Goal: Submit feedback/report problem

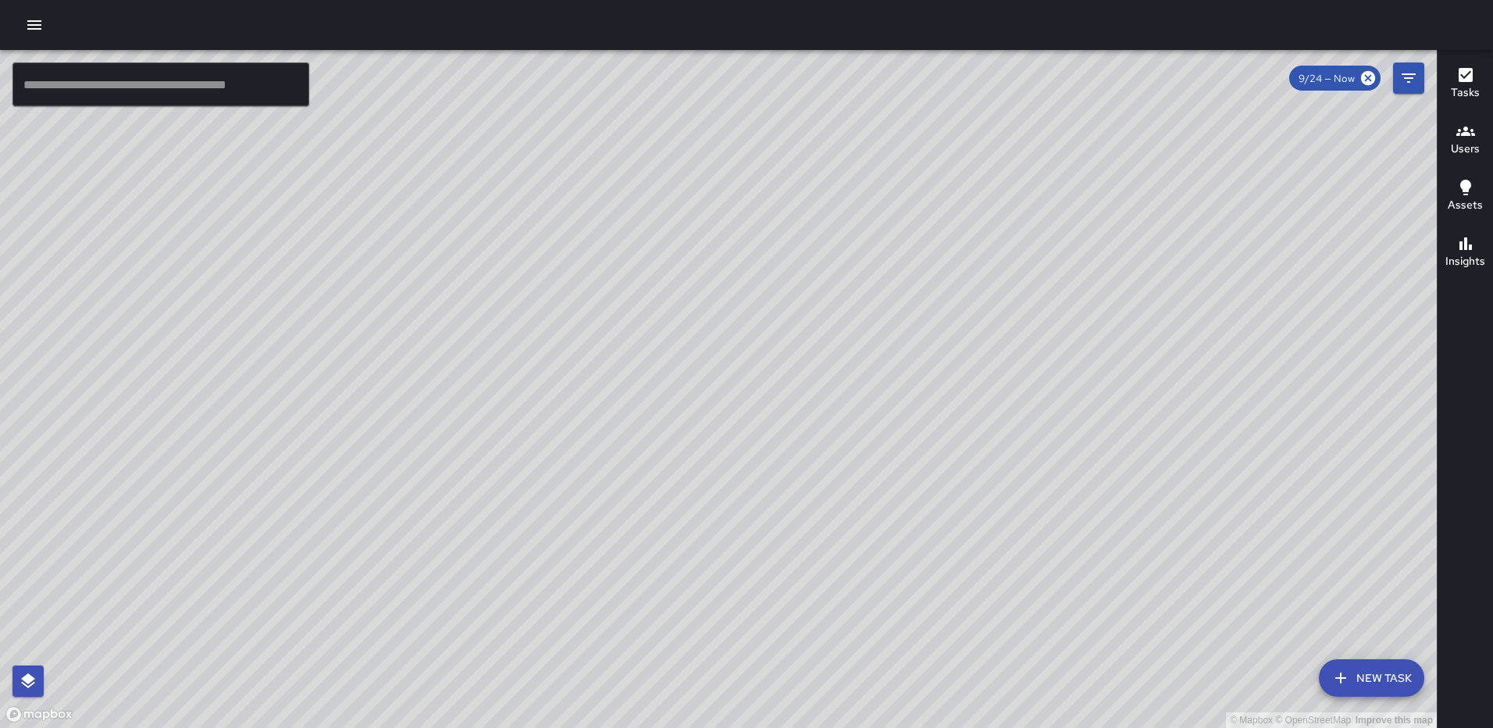
drag, startPoint x: 993, startPoint y: 296, endPoint x: 971, endPoint y: 367, distance: 74.6
click at [971, 367] on div "© Mapbox © OpenStreetMap Improve this map" at bounding box center [718, 389] width 1437 height 678
click at [1457, 66] on icon "button" at bounding box center [1466, 75] width 19 height 19
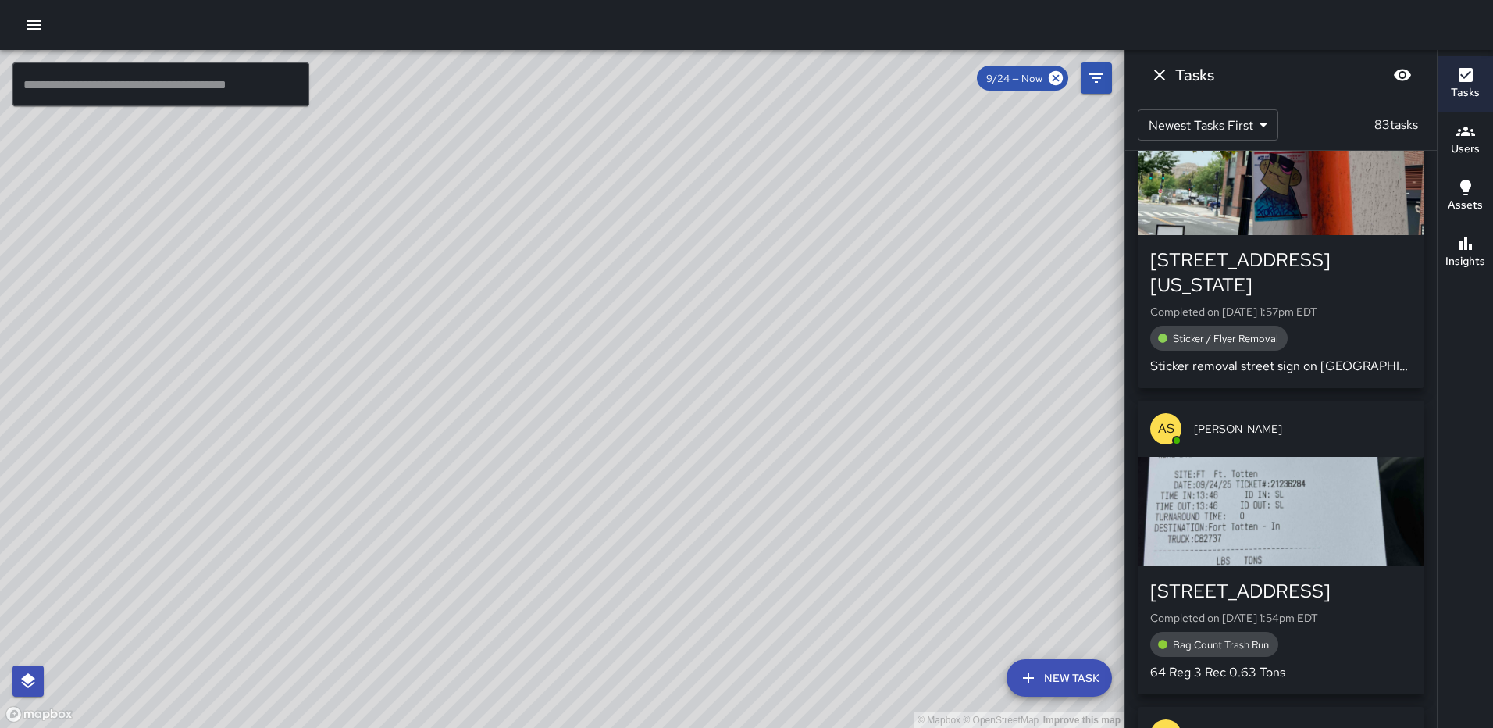
scroll to position [1094, 0]
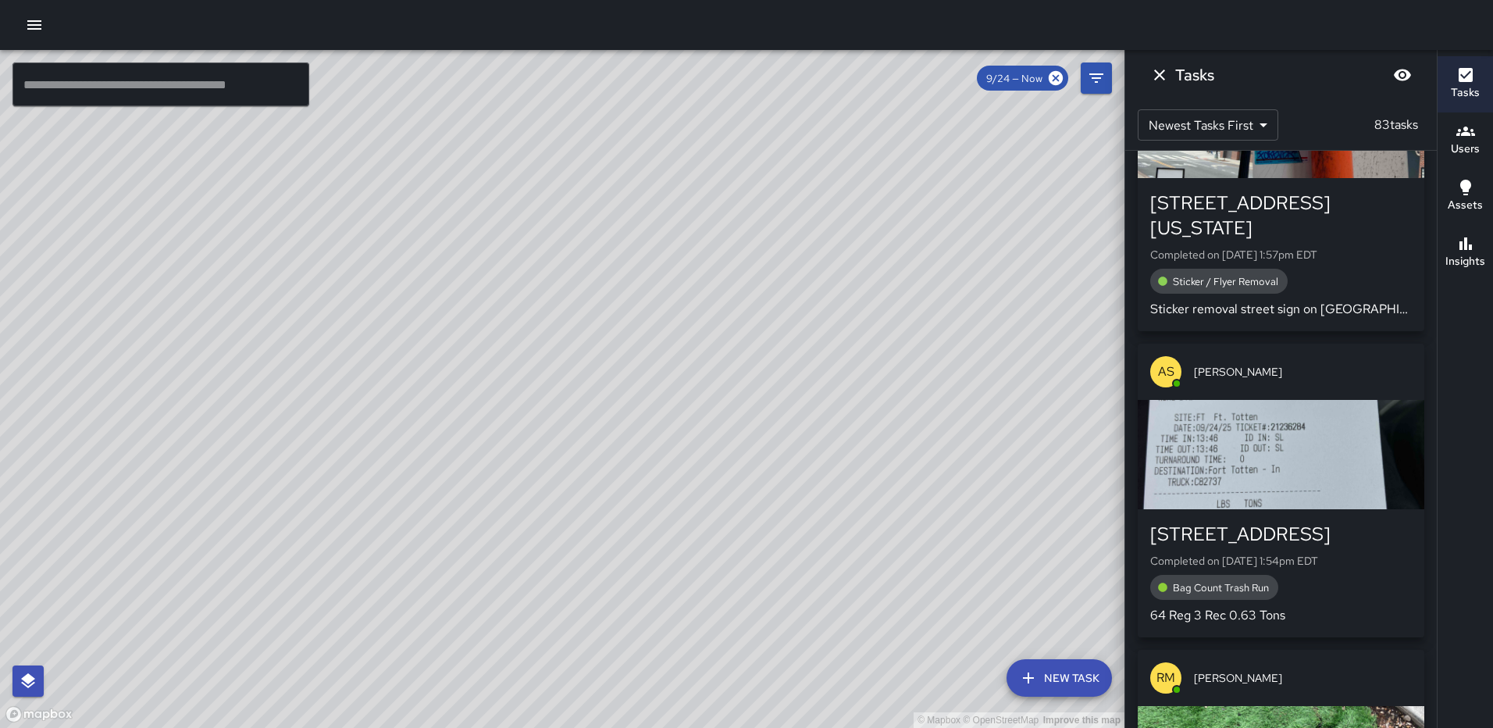
click at [1246, 442] on div "button" at bounding box center [1281, 454] width 287 height 109
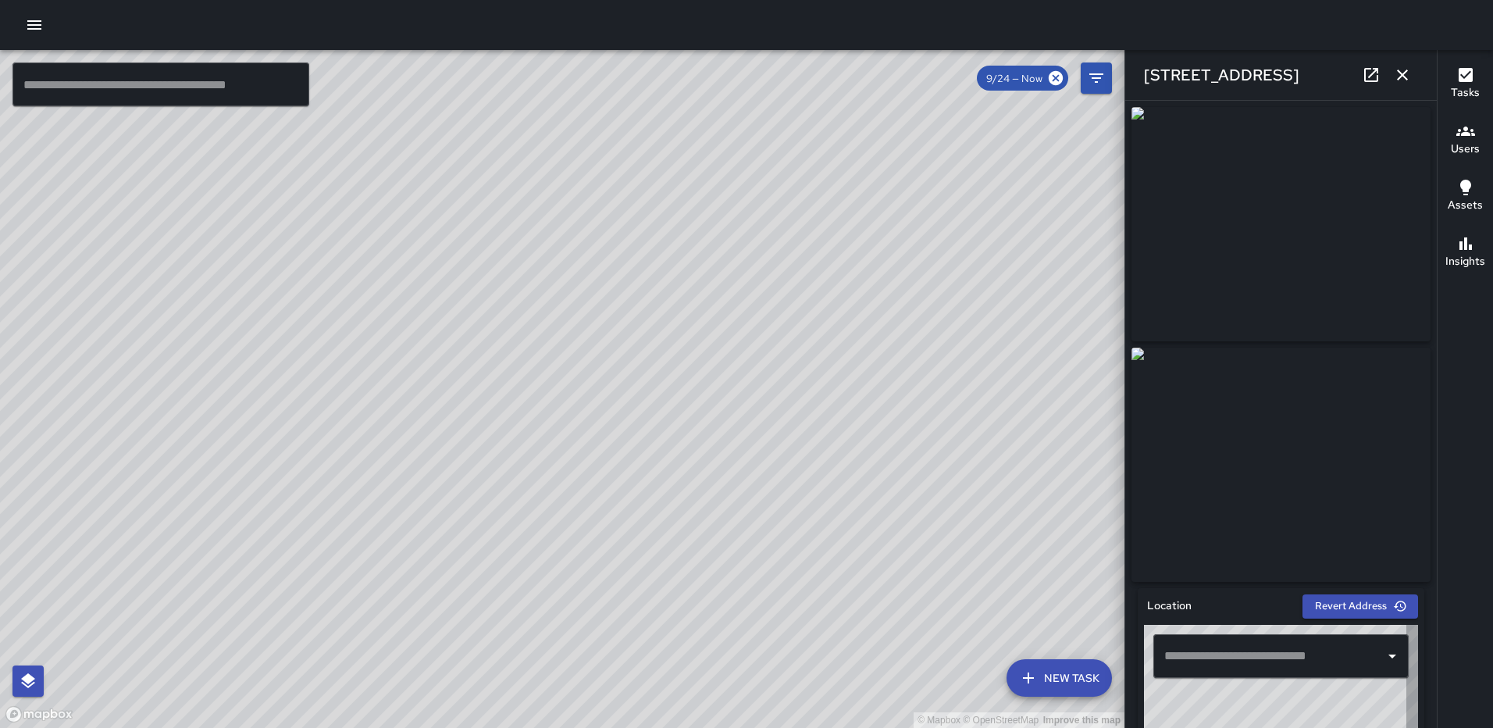
type input "**********"
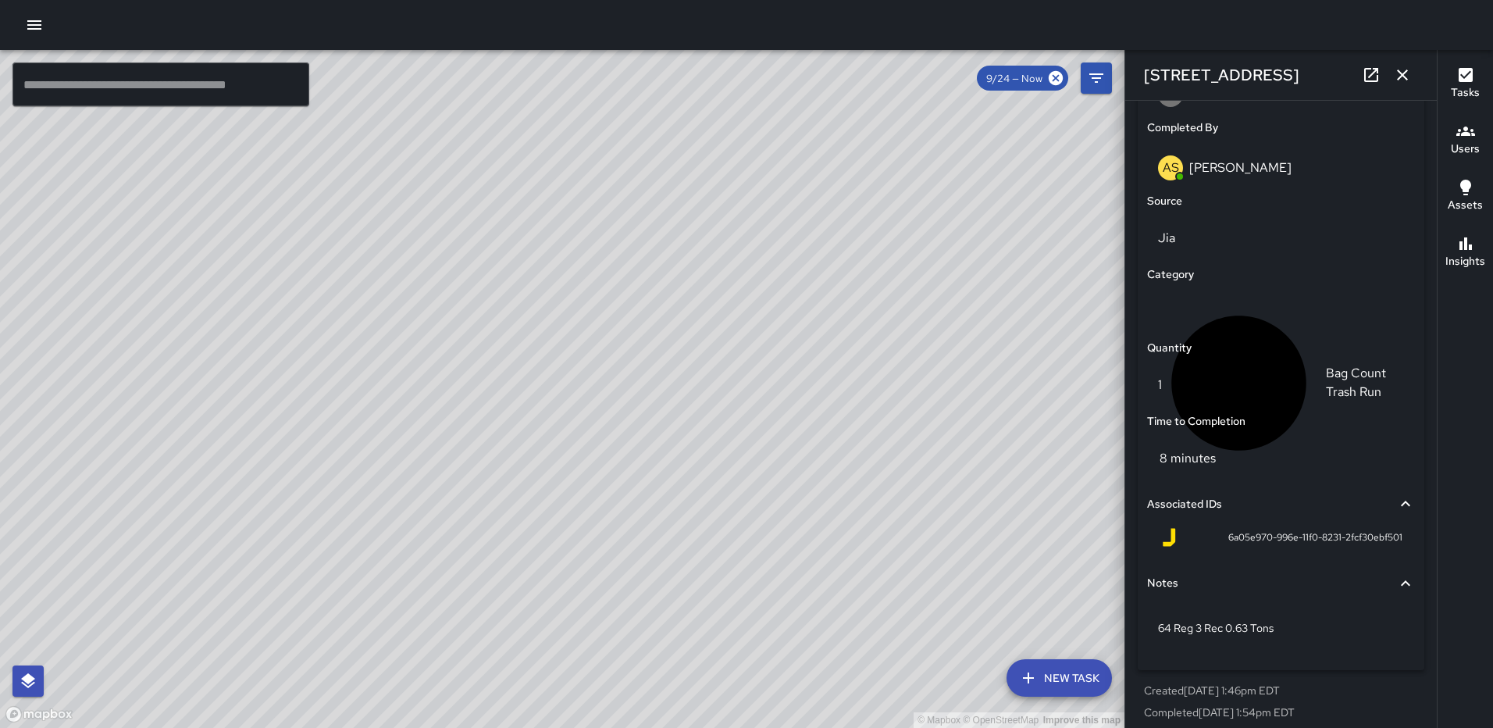
scroll to position [960, 0]
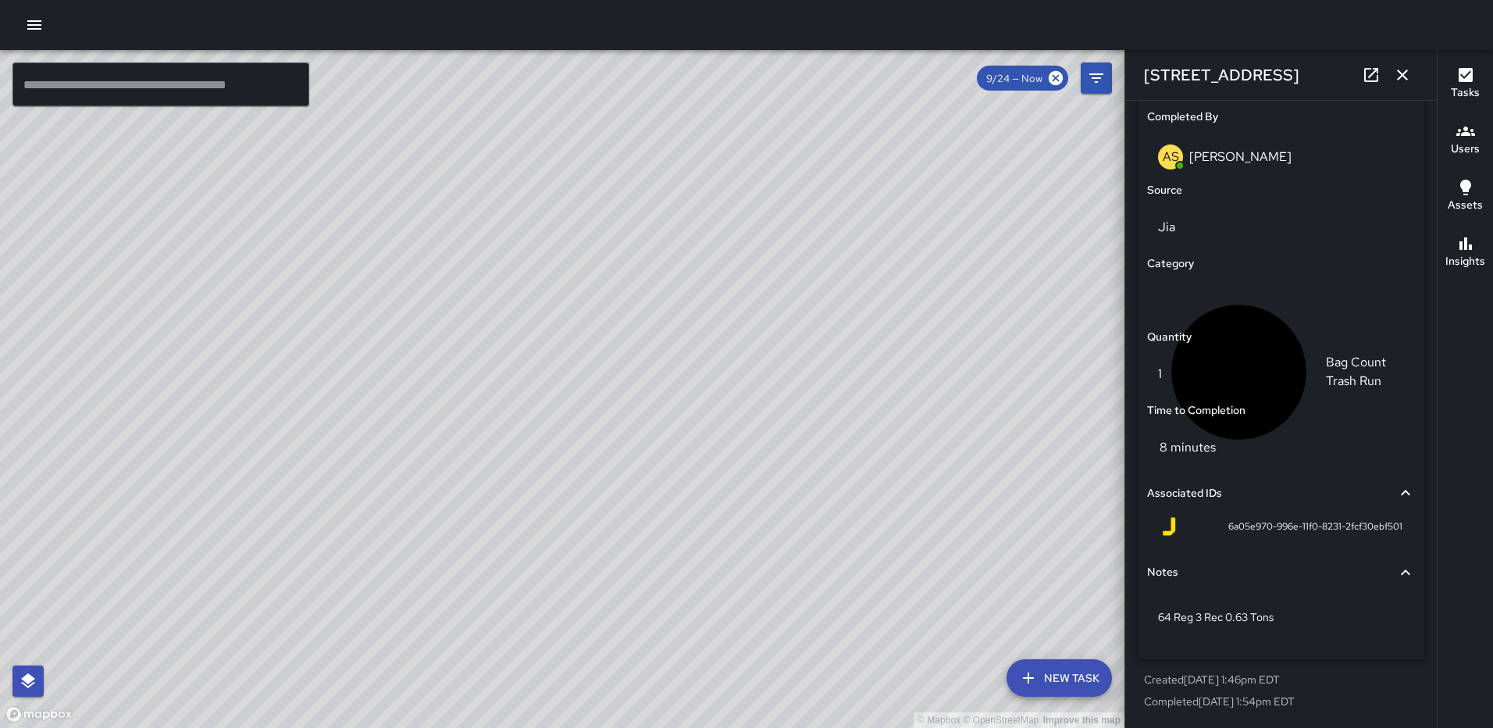
click at [1396, 80] on icon "button" at bounding box center [1402, 75] width 19 height 19
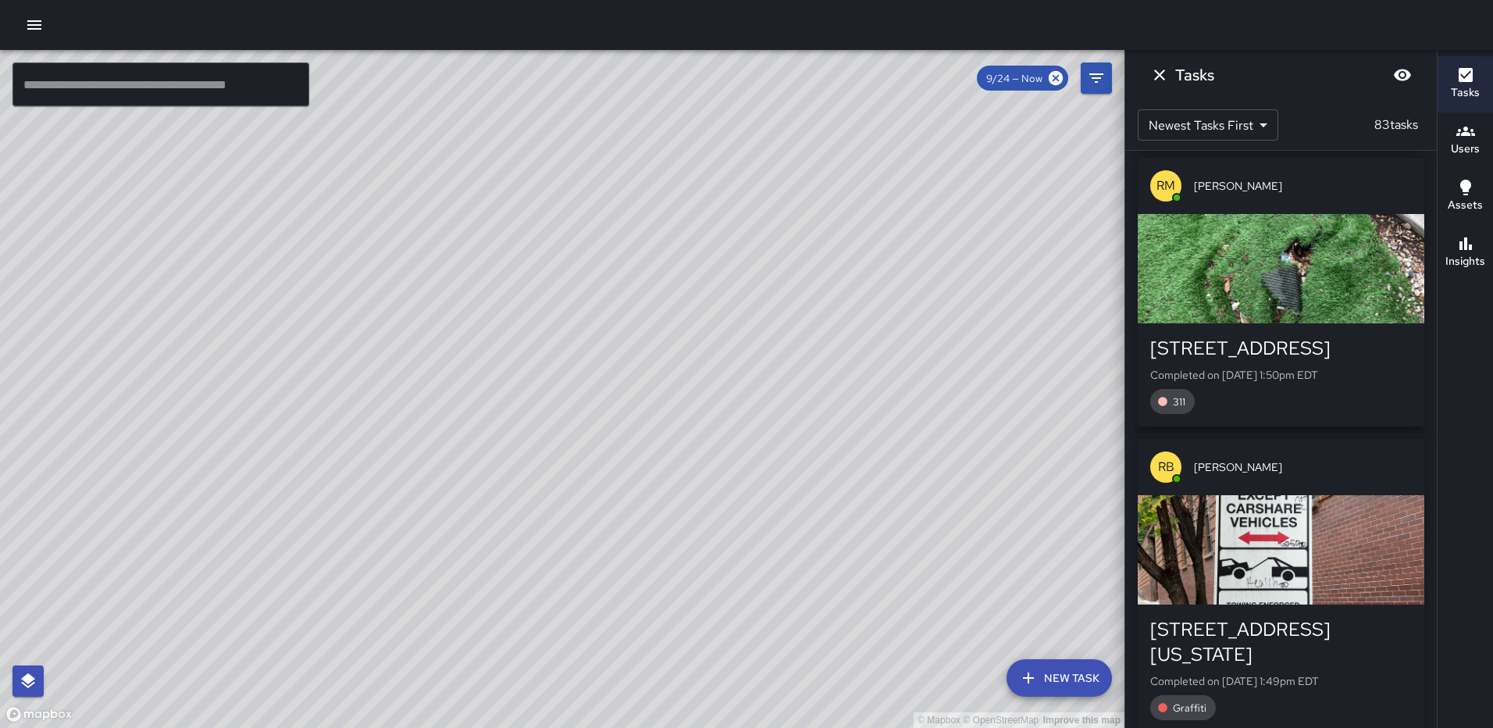
scroll to position [1641, 0]
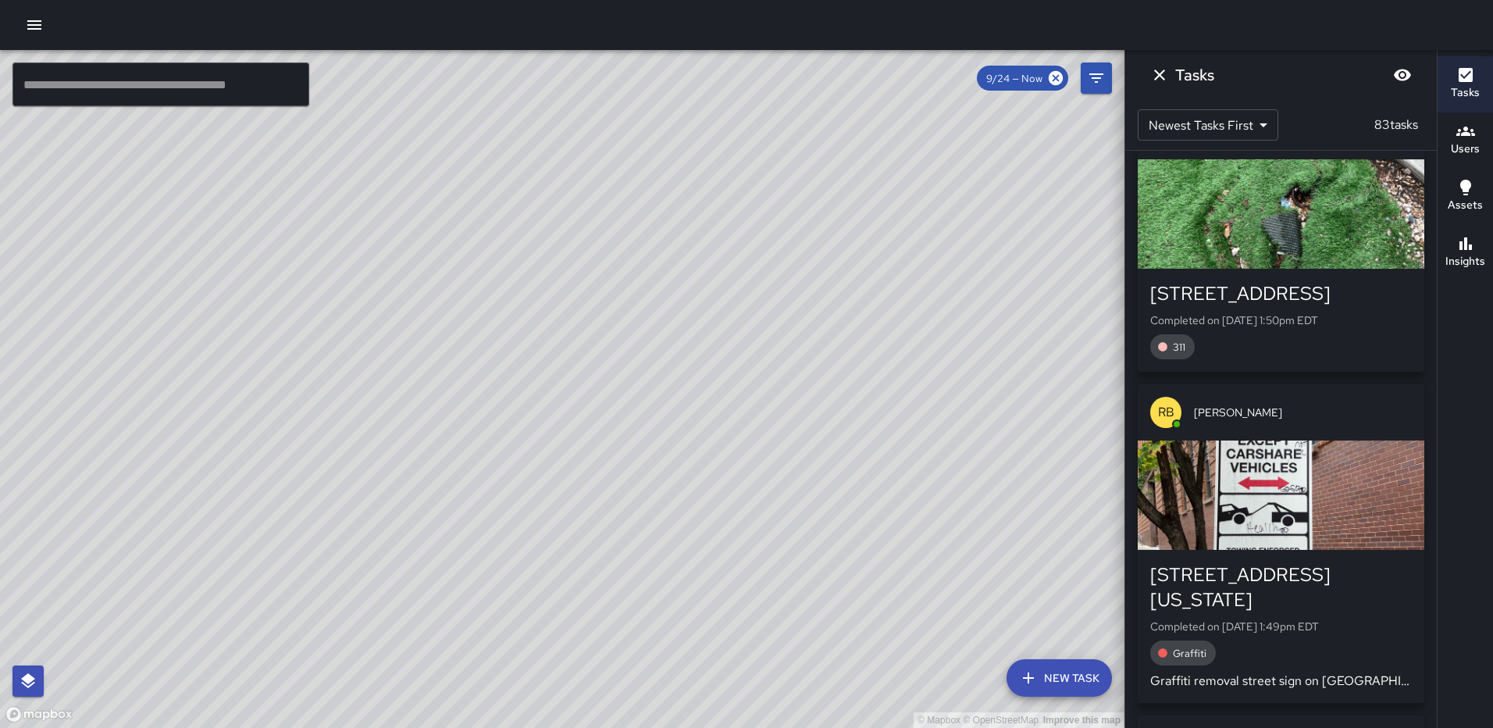
click at [1288, 208] on div "button" at bounding box center [1281, 213] width 287 height 109
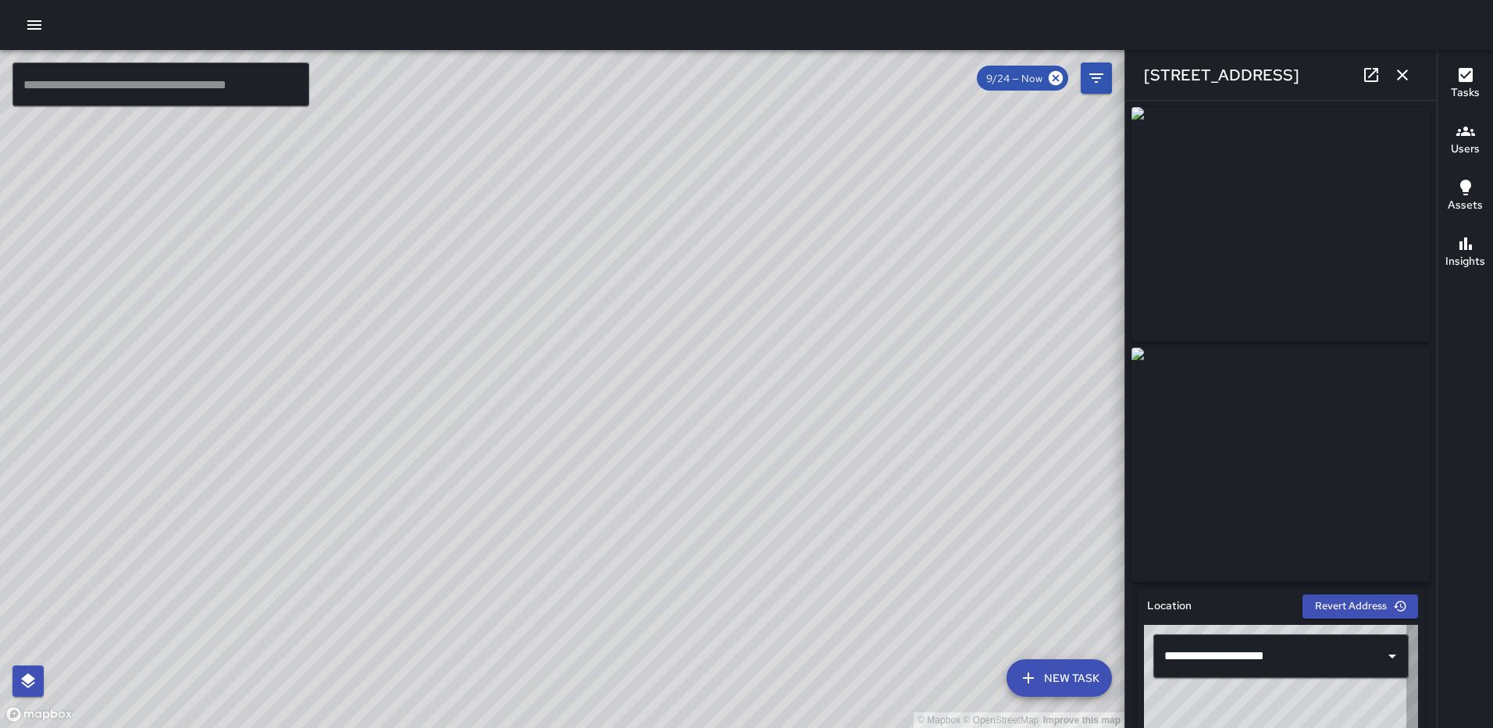
type input "**********"
click at [1402, 68] on icon "button" at bounding box center [1402, 75] width 19 height 19
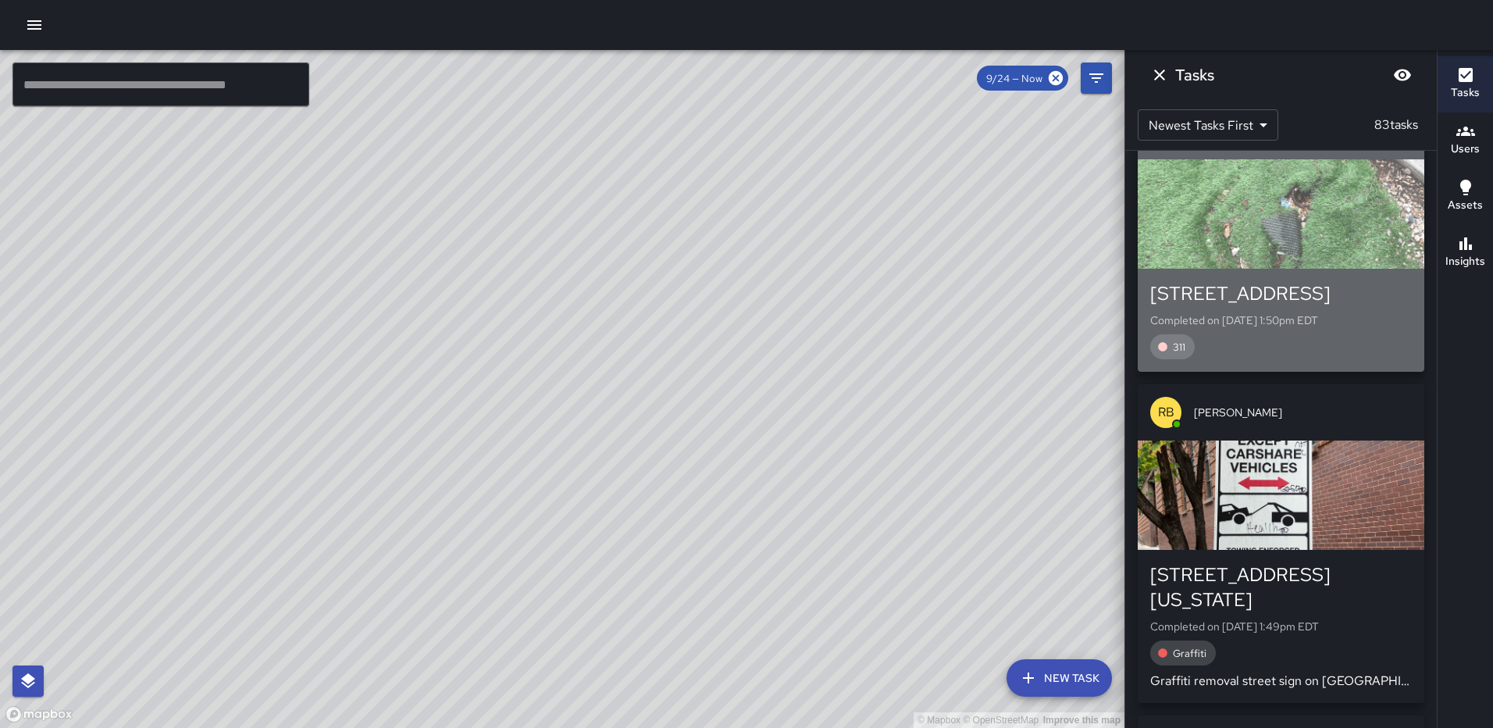
click at [1309, 248] on div "button" at bounding box center [1281, 213] width 287 height 109
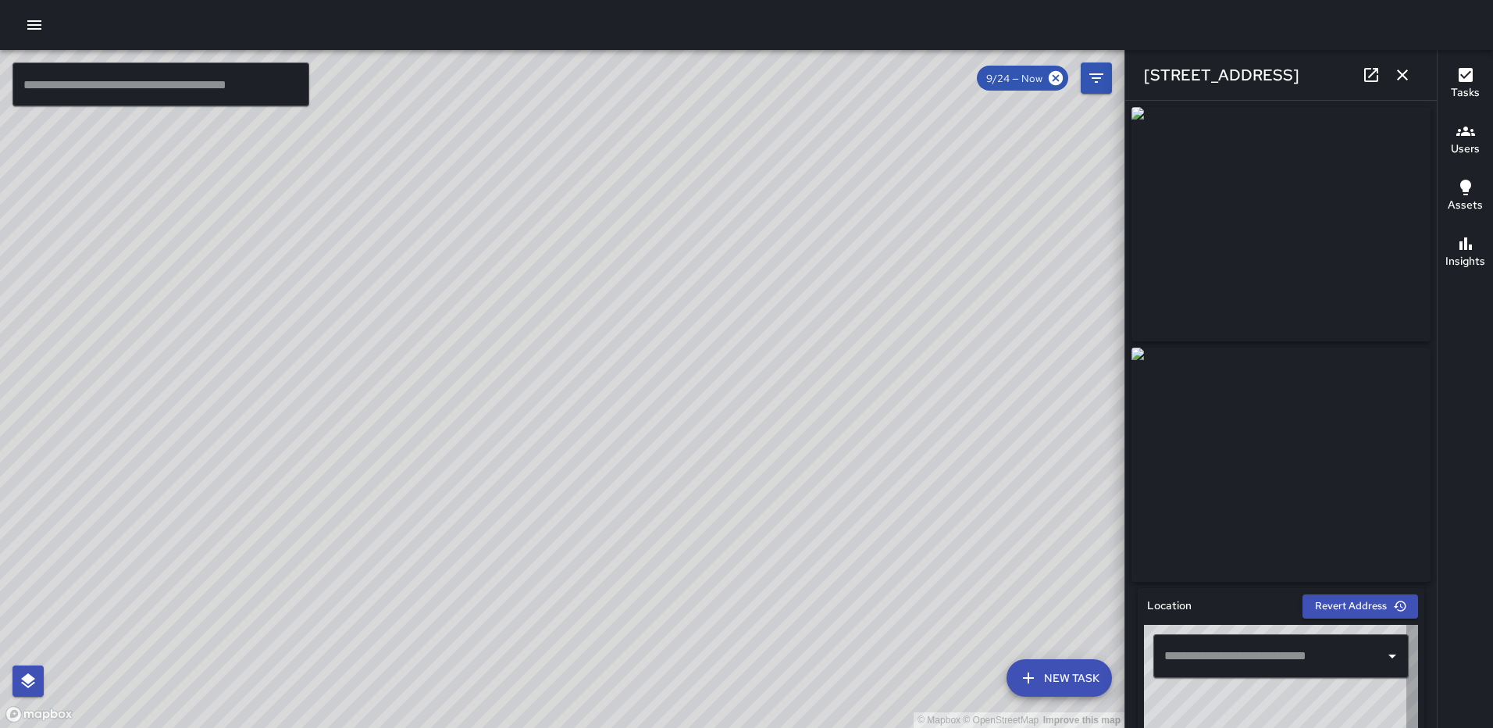
type input "**********"
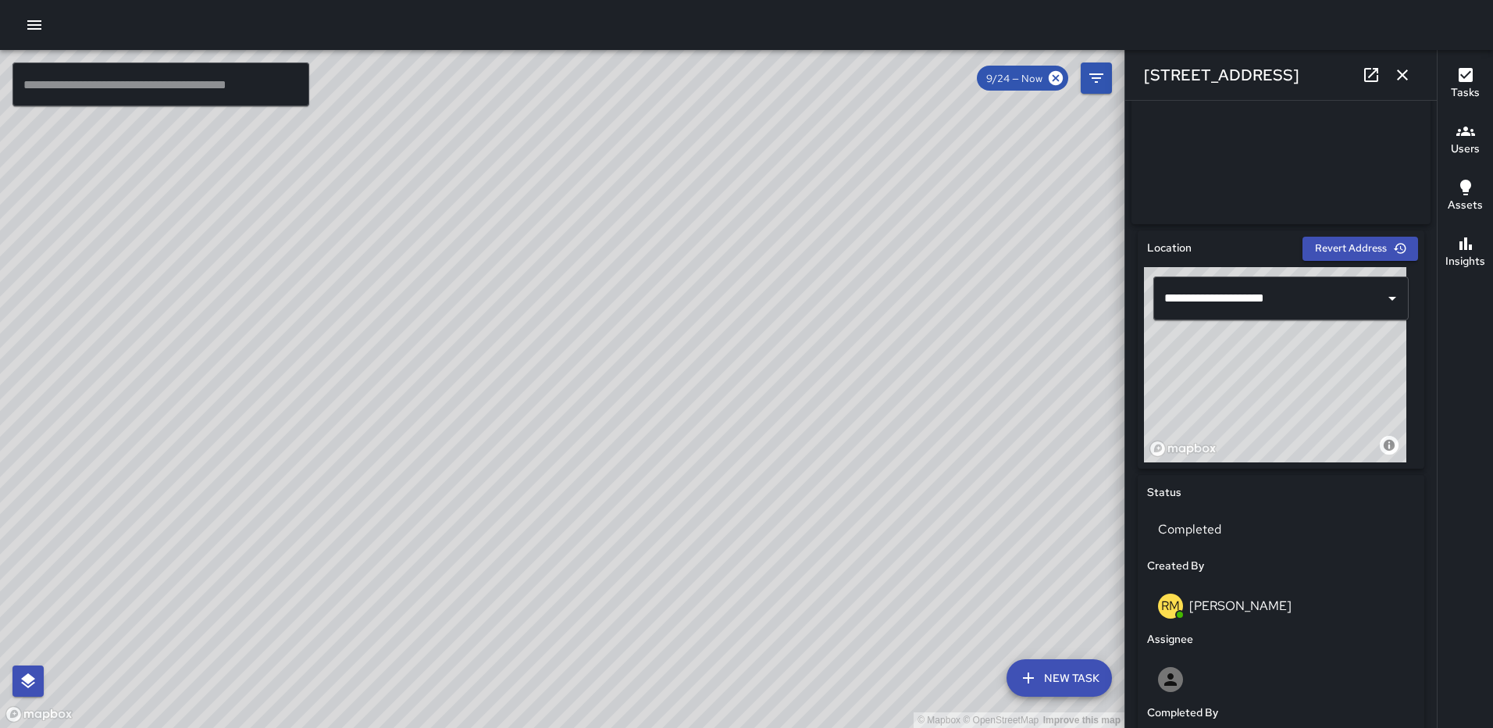
scroll to position [887, 0]
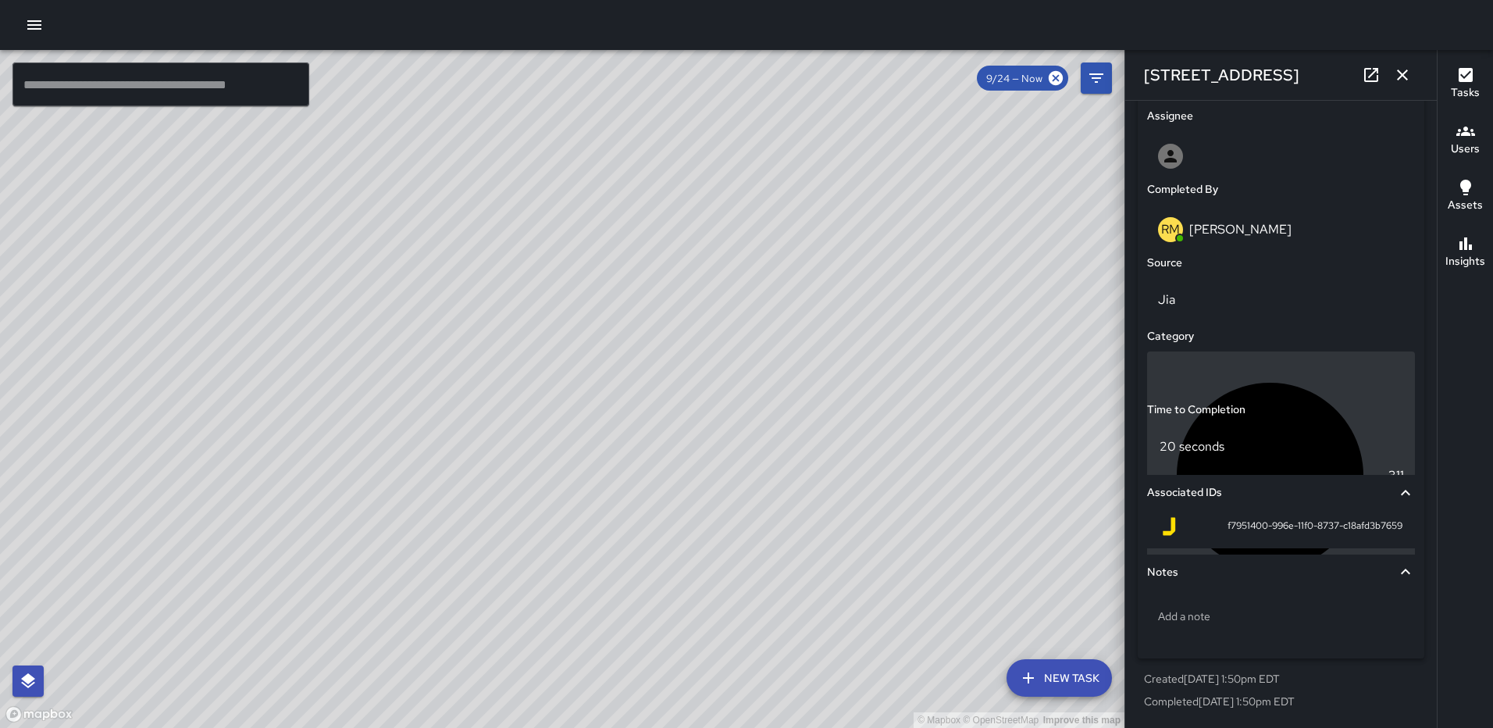
click at [1251, 384] on div "311" at bounding box center [1281, 475] width 268 height 249
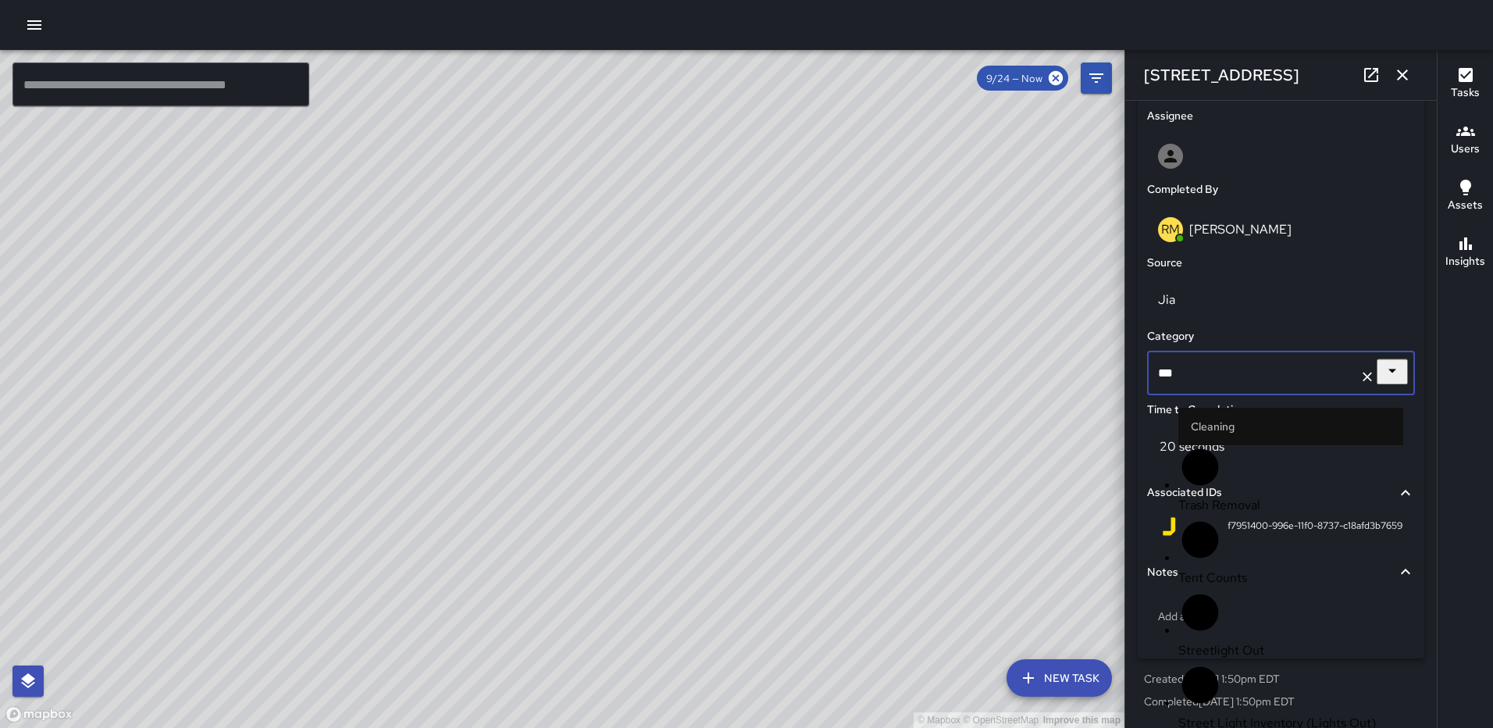
scroll to position [312, 0]
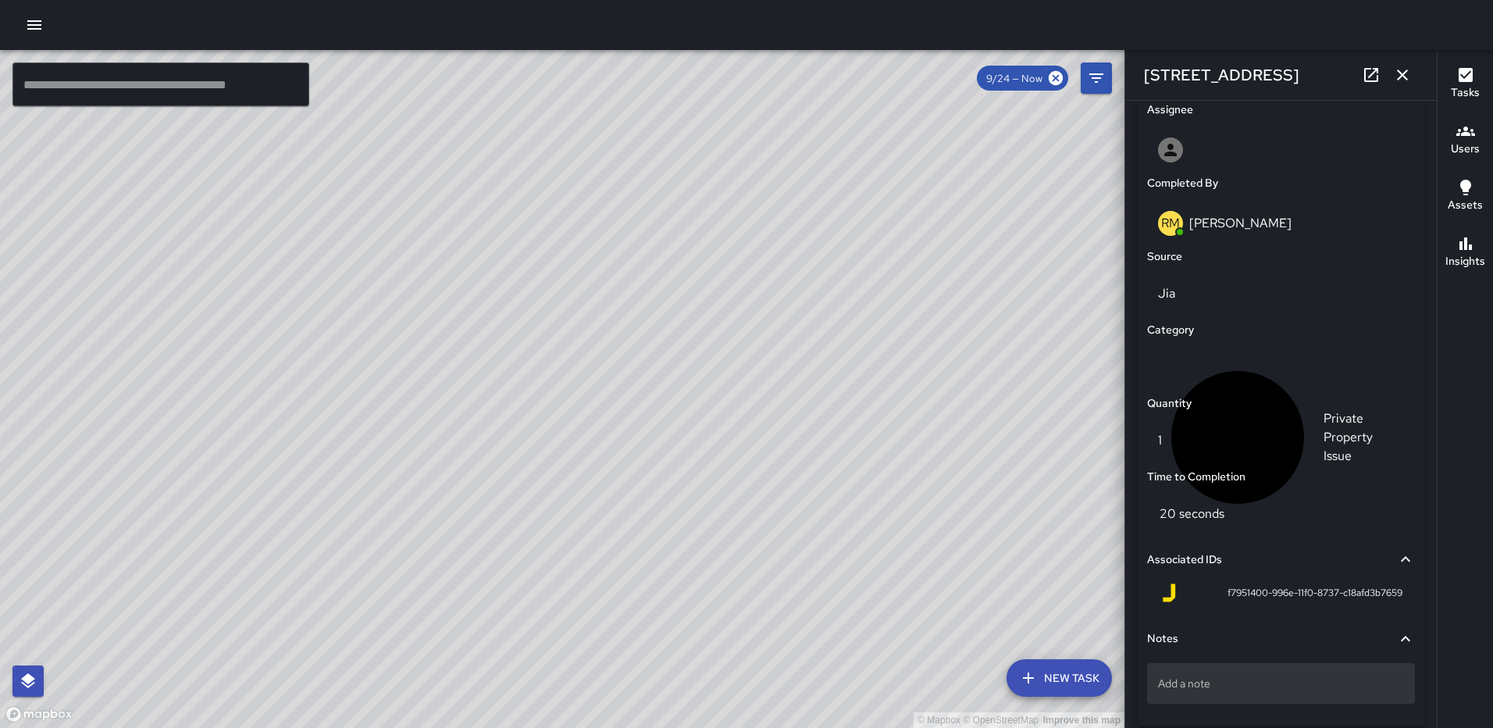
click at [1186, 690] on p "Add a note" at bounding box center [1281, 684] width 246 height 16
type textarea "**********"
click at [1391, 75] on button "button" at bounding box center [1402, 74] width 31 height 31
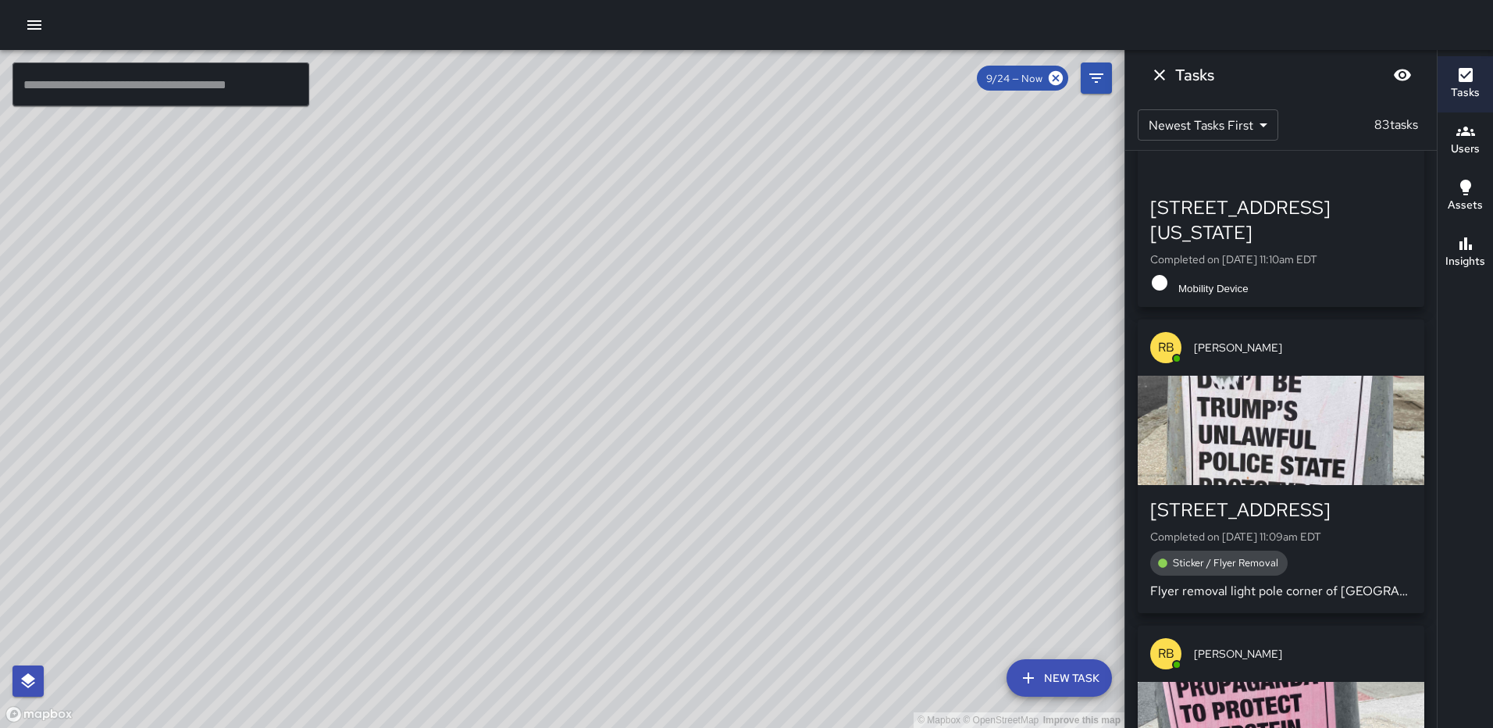
scroll to position [4708, 0]
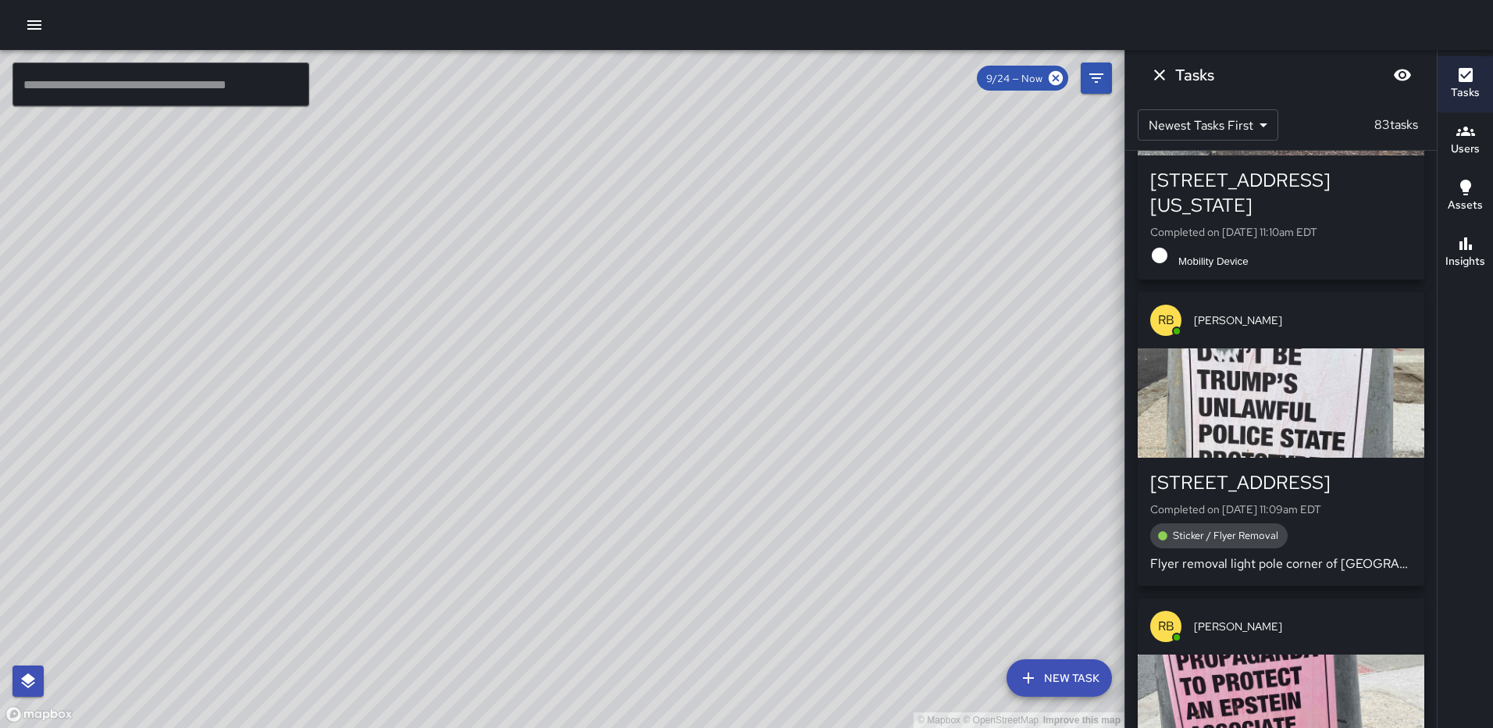
click at [1274, 458] on div "button" at bounding box center [1281, 402] width 287 height 109
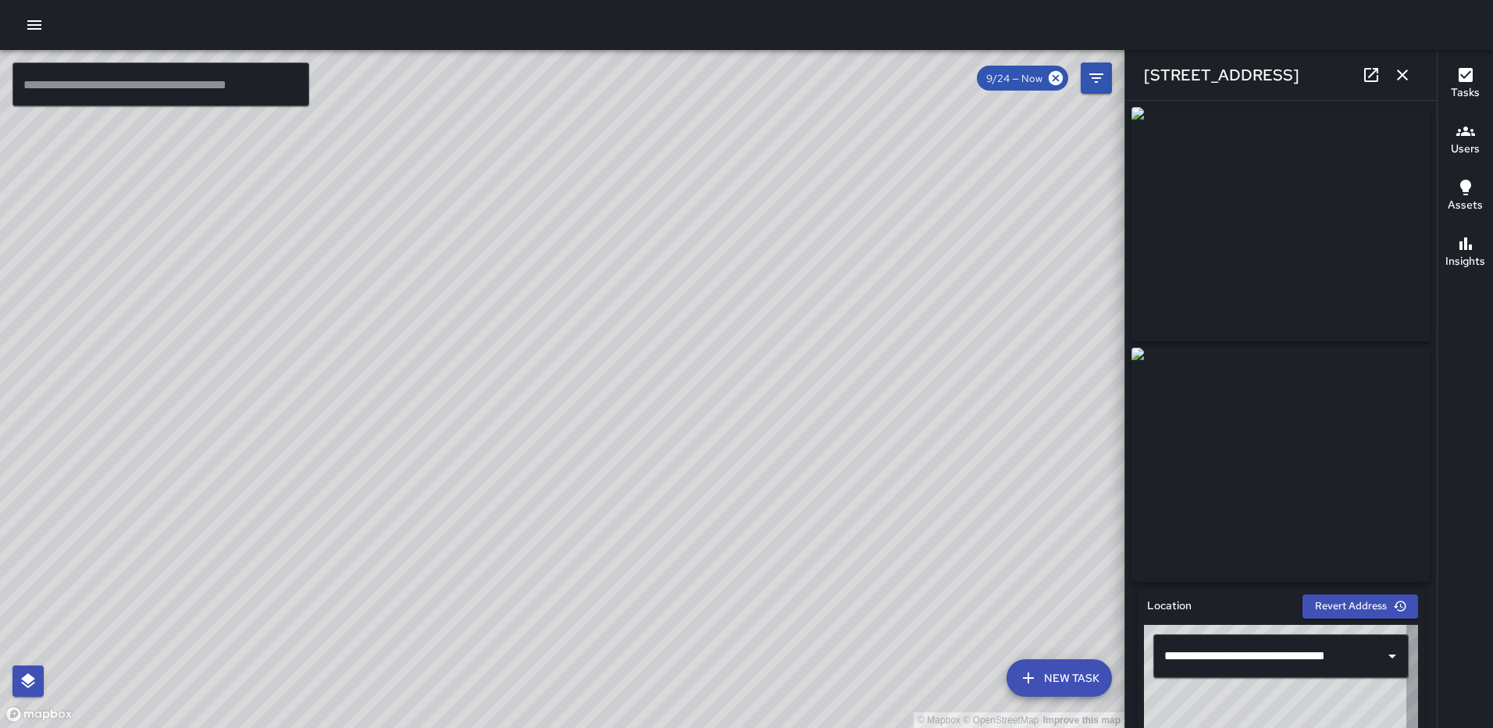
type input "**********"
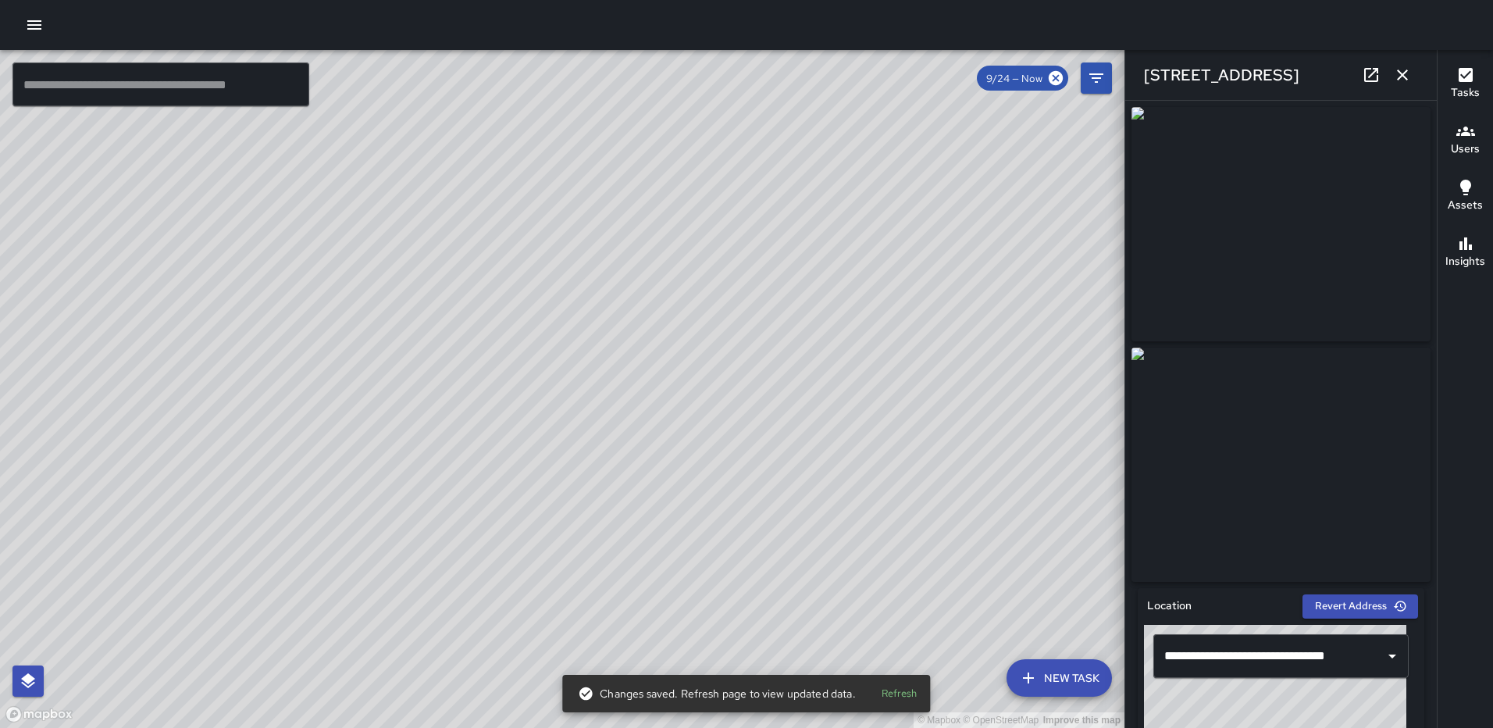
click at [1406, 71] on icon "button" at bounding box center [1402, 75] width 11 height 11
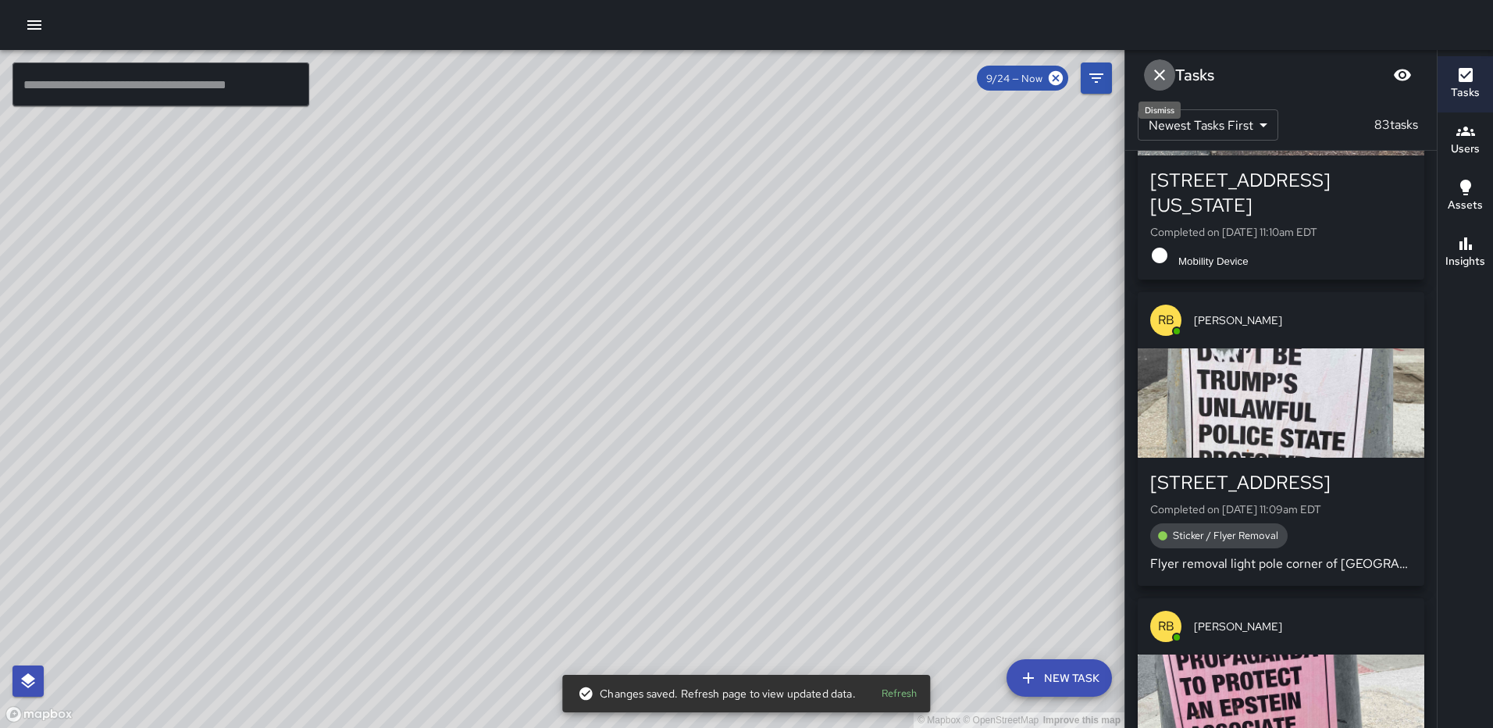
click at [1155, 73] on icon "Dismiss" at bounding box center [1159, 75] width 19 height 19
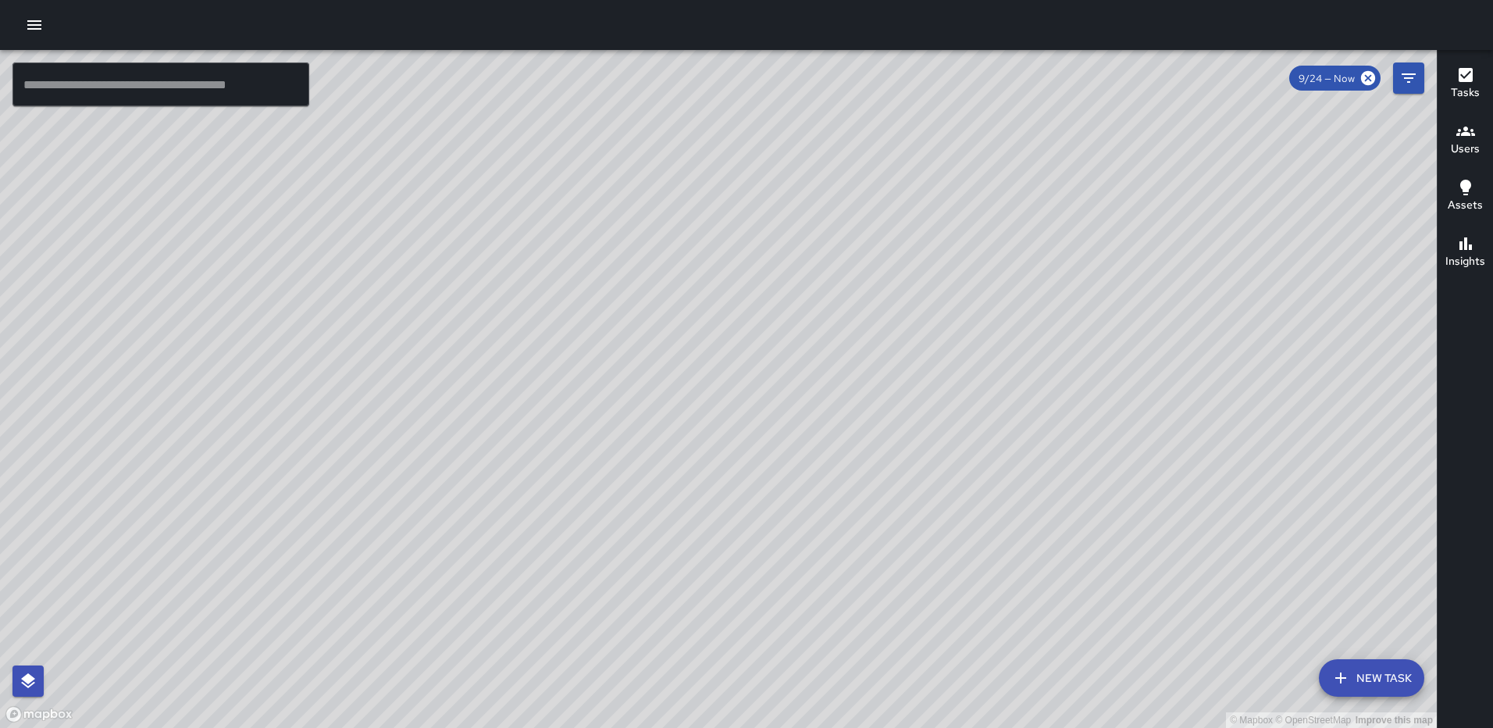
click at [1459, 64] on button "Tasks" at bounding box center [1465, 84] width 55 height 56
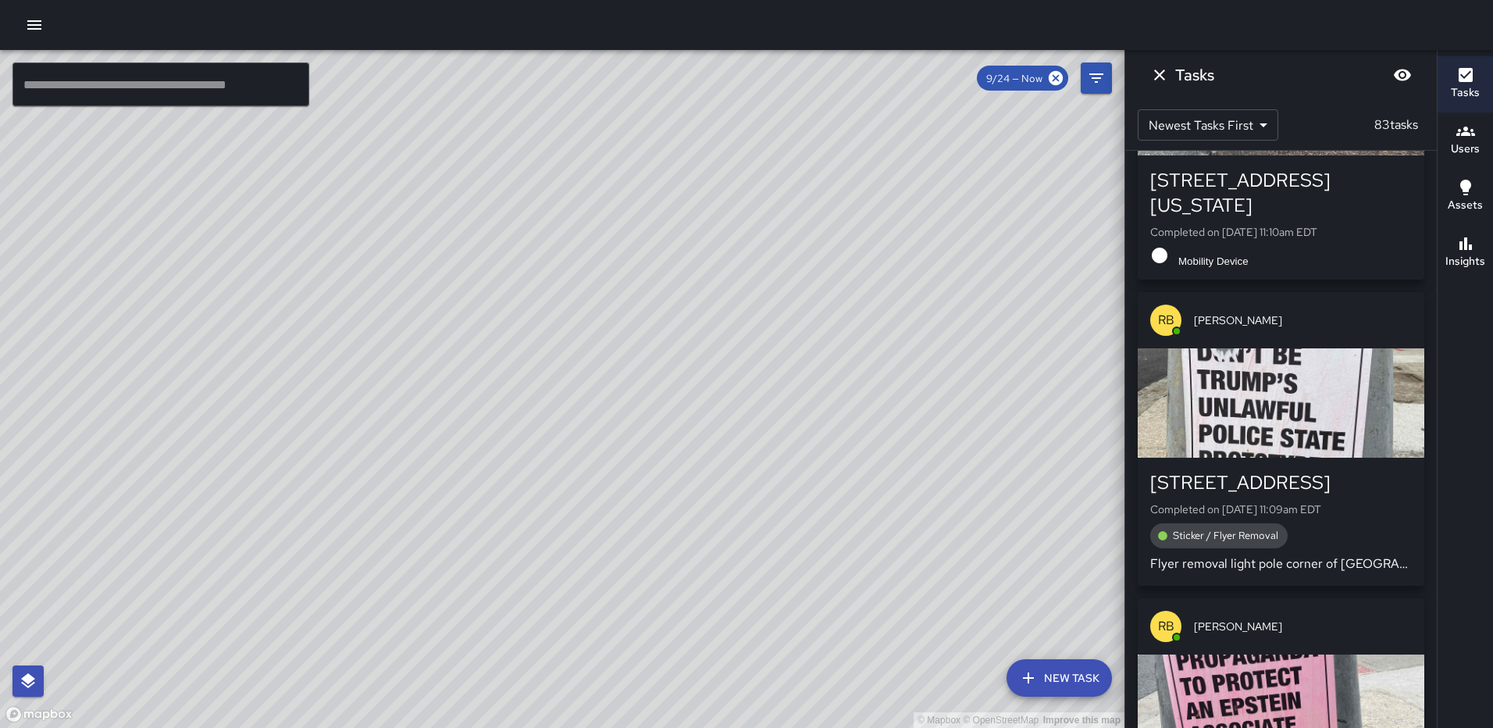
click at [1153, 70] on icon "Dismiss" at bounding box center [1159, 75] width 19 height 19
